Goal: Find specific page/section: Find specific page/section

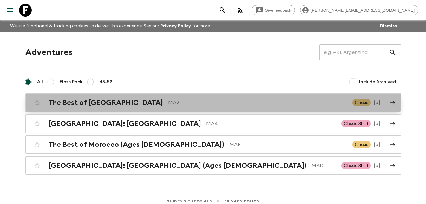
click at [168, 103] on p "MA2" at bounding box center [257, 103] width 179 height 8
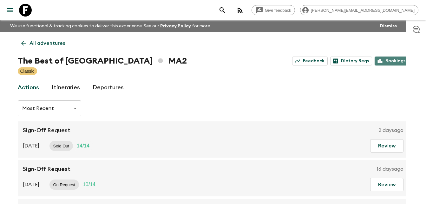
click at [395, 60] on link "Bookings" at bounding box center [391, 60] width 34 height 9
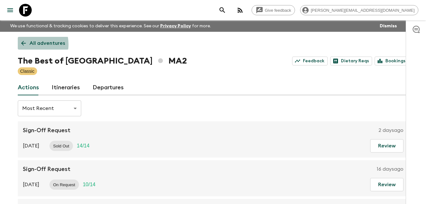
click at [23, 44] on icon at bounding box center [23, 43] width 5 height 5
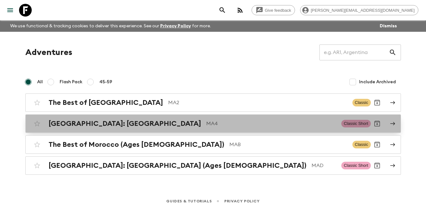
click at [114, 126] on h2 "[GEOGRAPHIC_DATA]: [GEOGRAPHIC_DATA]" at bounding box center [124, 123] width 152 height 8
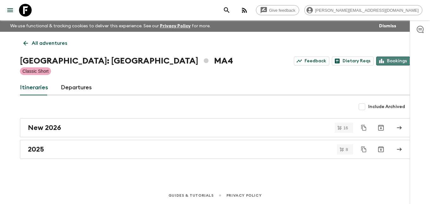
click at [394, 60] on link "Bookings" at bounding box center [394, 60] width 34 height 9
